Goal: Transaction & Acquisition: Purchase product/service

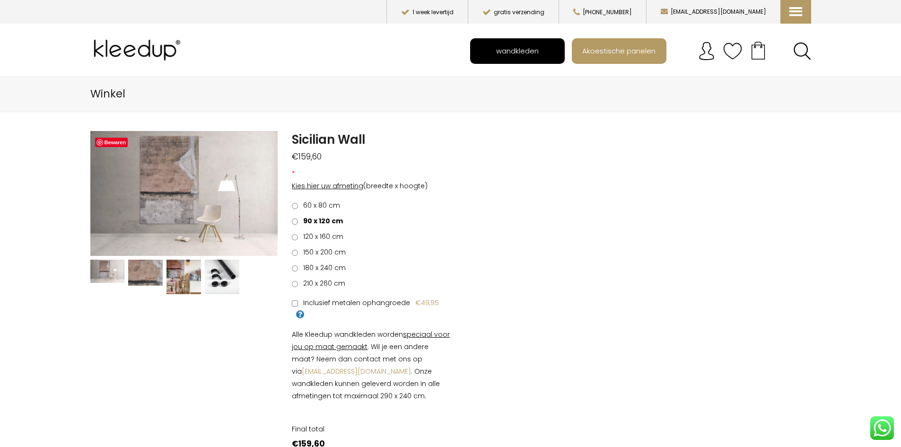
click at [518, 47] on span "wandkleden" at bounding box center [517, 51] width 53 height 18
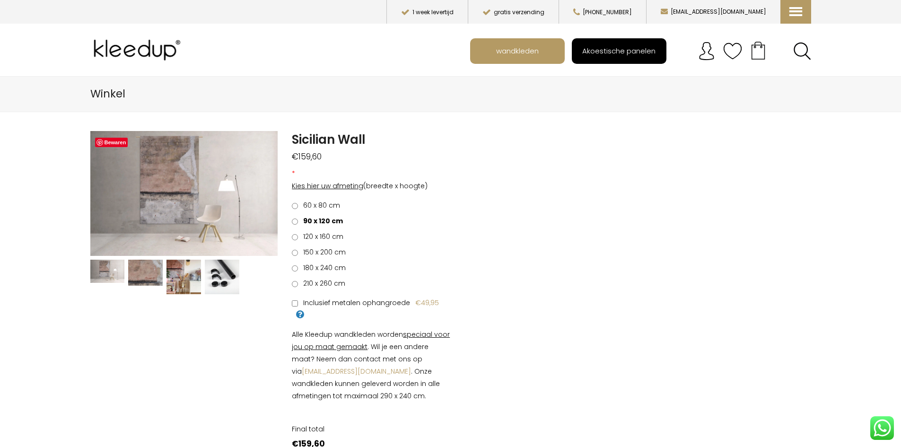
click at [626, 54] on span "Akoestische panelen" at bounding box center [619, 51] width 84 height 18
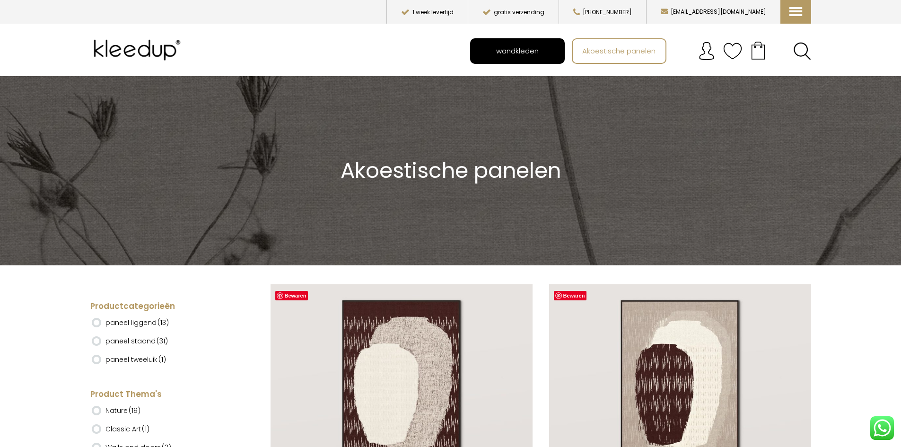
click at [530, 54] on span "wandkleden" at bounding box center [517, 51] width 53 height 18
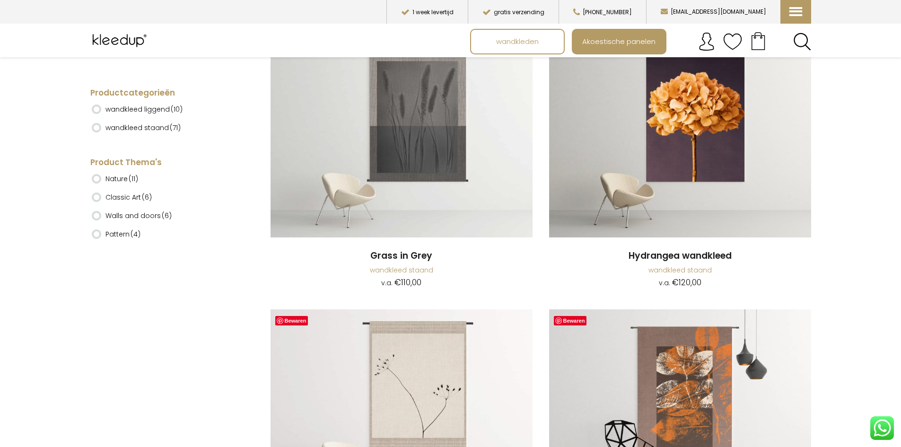
scroll to position [1727, 0]
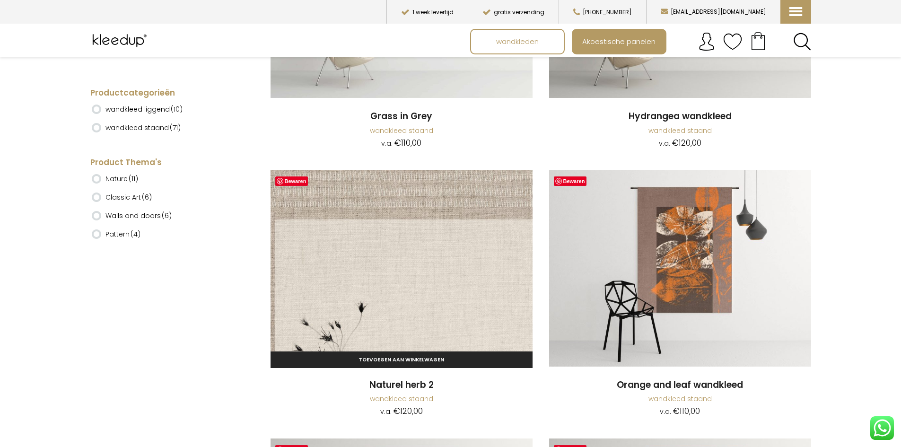
click at [455, 240] on img at bounding box center [402, 268] width 262 height 197
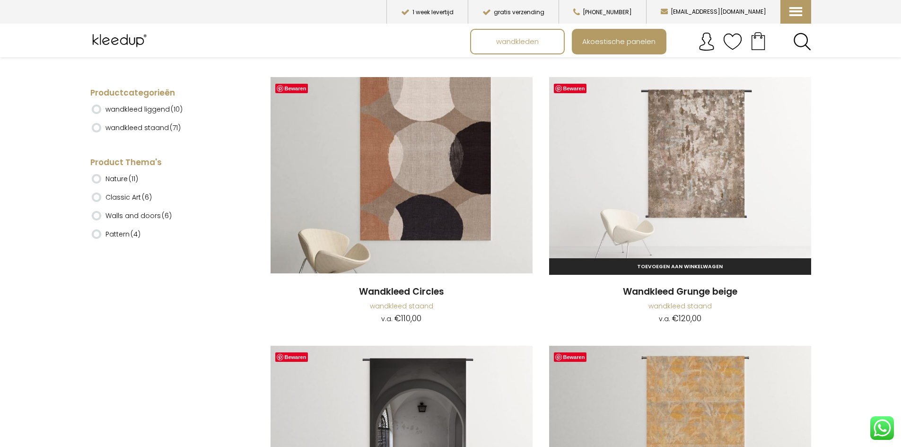
scroll to position [3420, 0]
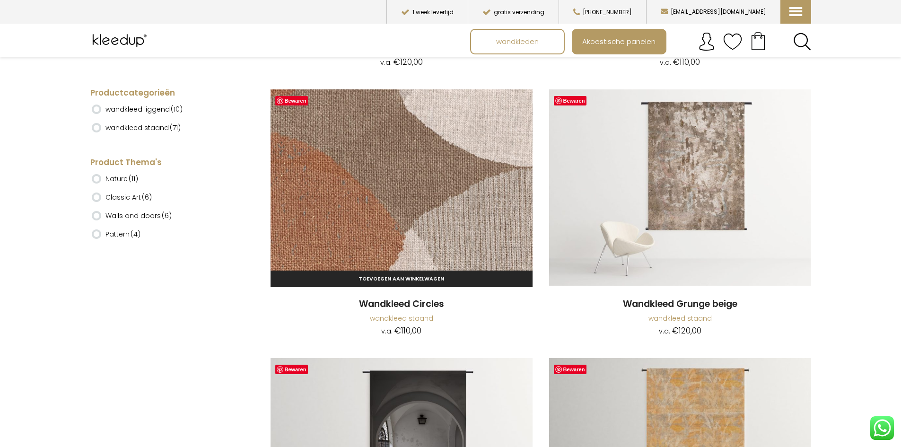
click at [438, 168] on img at bounding box center [402, 187] width 262 height 197
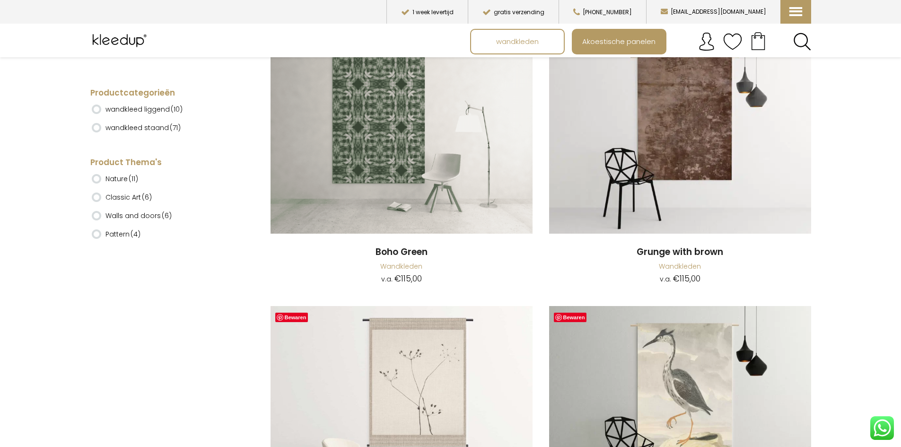
scroll to position [6030, 0]
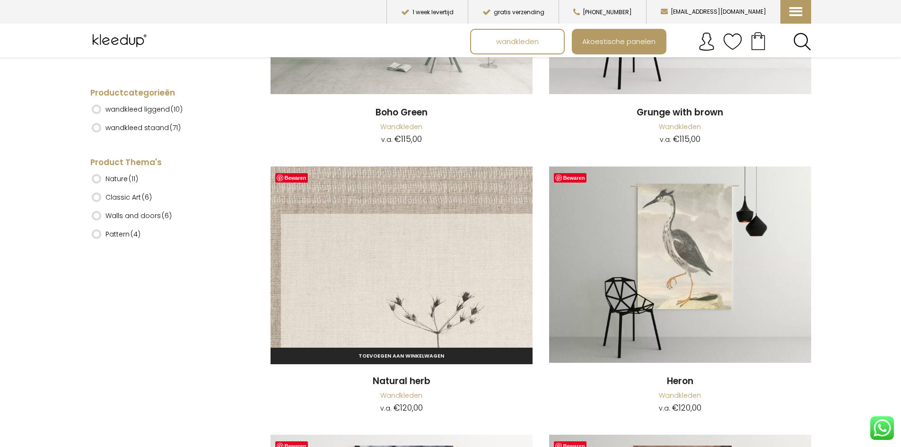
click at [392, 264] on img at bounding box center [402, 265] width 262 height 197
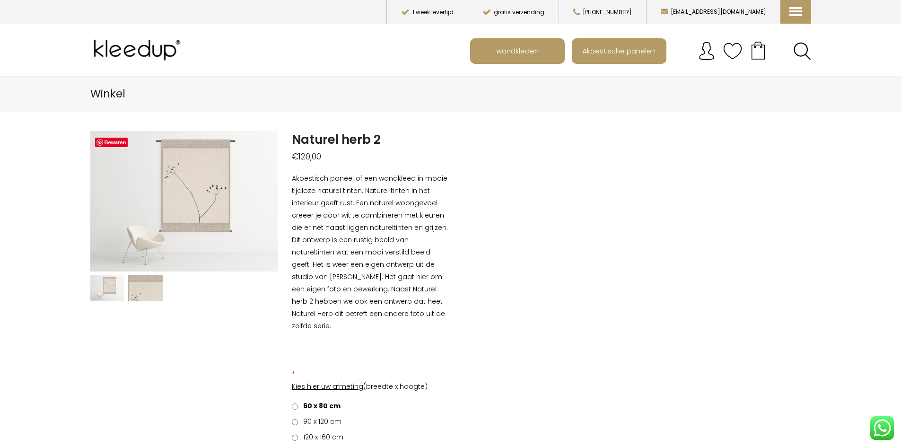
click at [288, 412] on div "60 x 80 cm €0,00 90 x 120 cm €39,60 120 x 160 cm €90,00 150 x 200 cm €150,00 18…" at bounding box center [371, 445] width 173 height 90
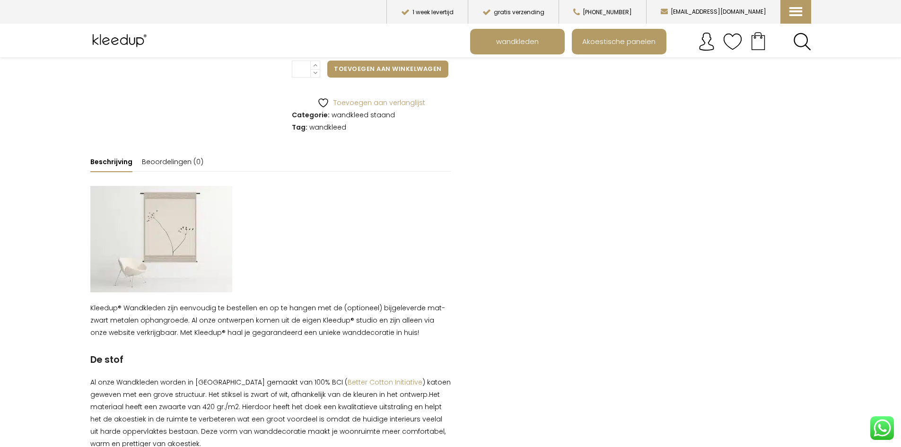
scroll to position [595, 0]
click at [148, 214] on img at bounding box center [161, 241] width 142 height 106
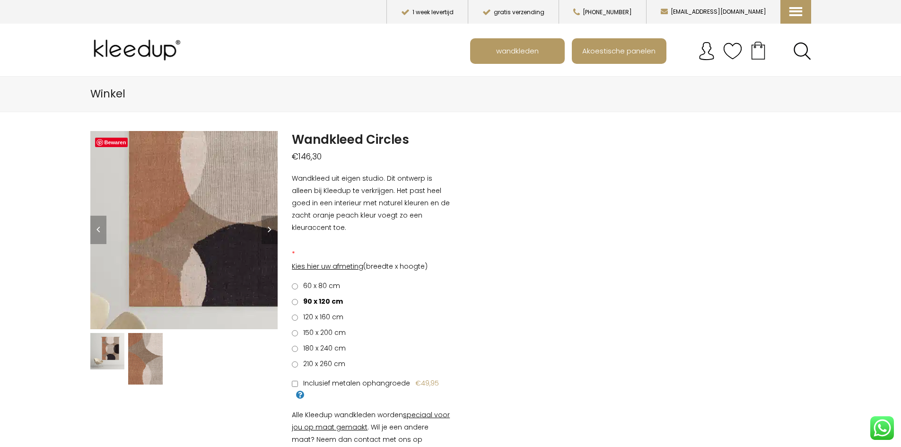
click at [171, 257] on img at bounding box center [203, 188] width 473 height 501
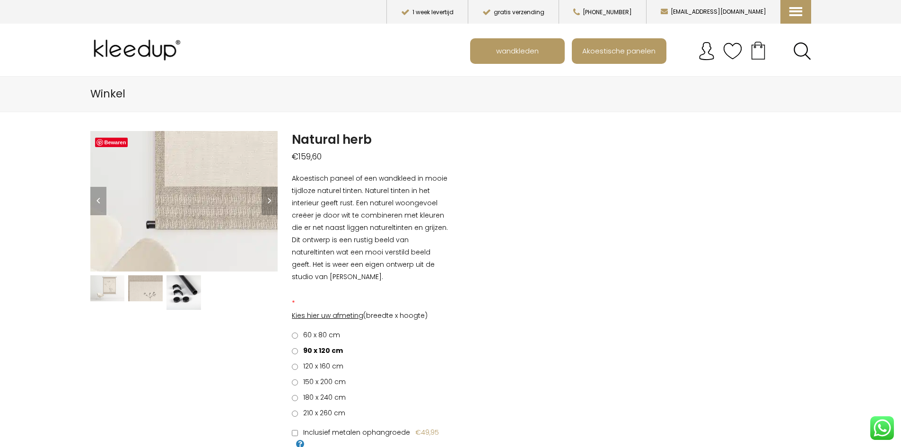
click at [162, 232] on img at bounding box center [271, 76] width 946 height 710
